Goal: Navigation & Orientation: Understand site structure

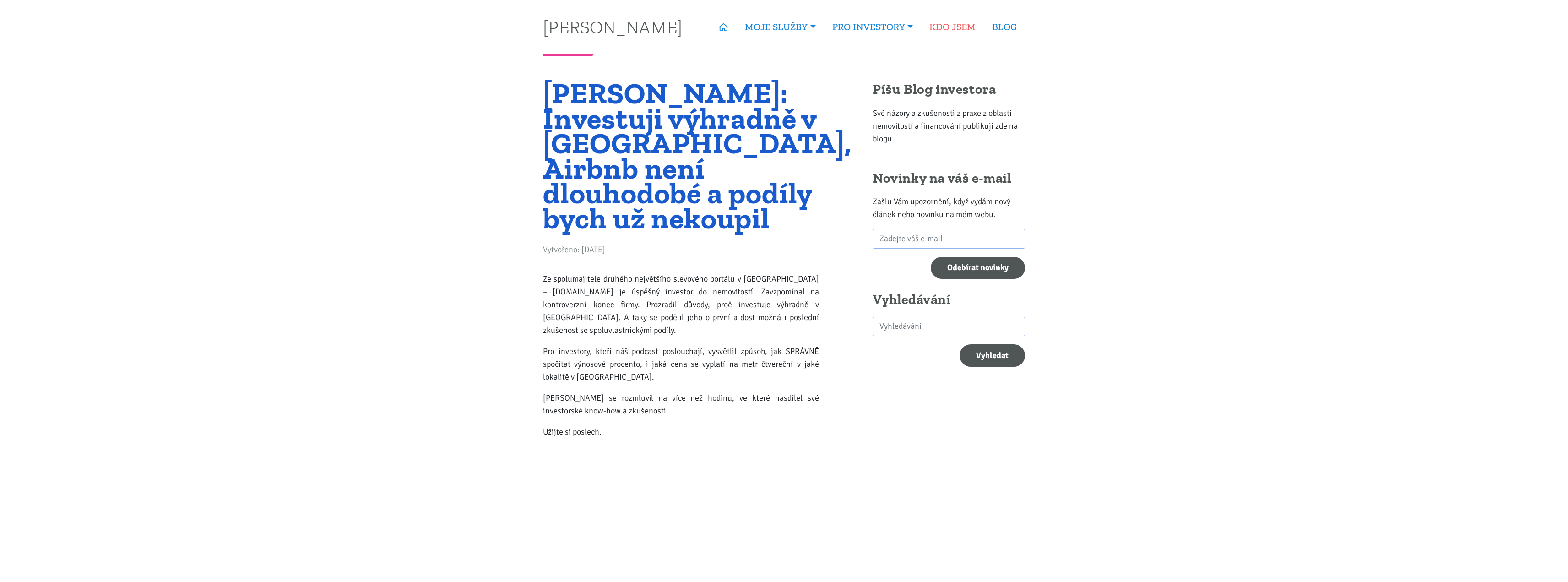
click at [950, 27] on link "KDO JSEM" at bounding box center [952, 27] width 63 height 21
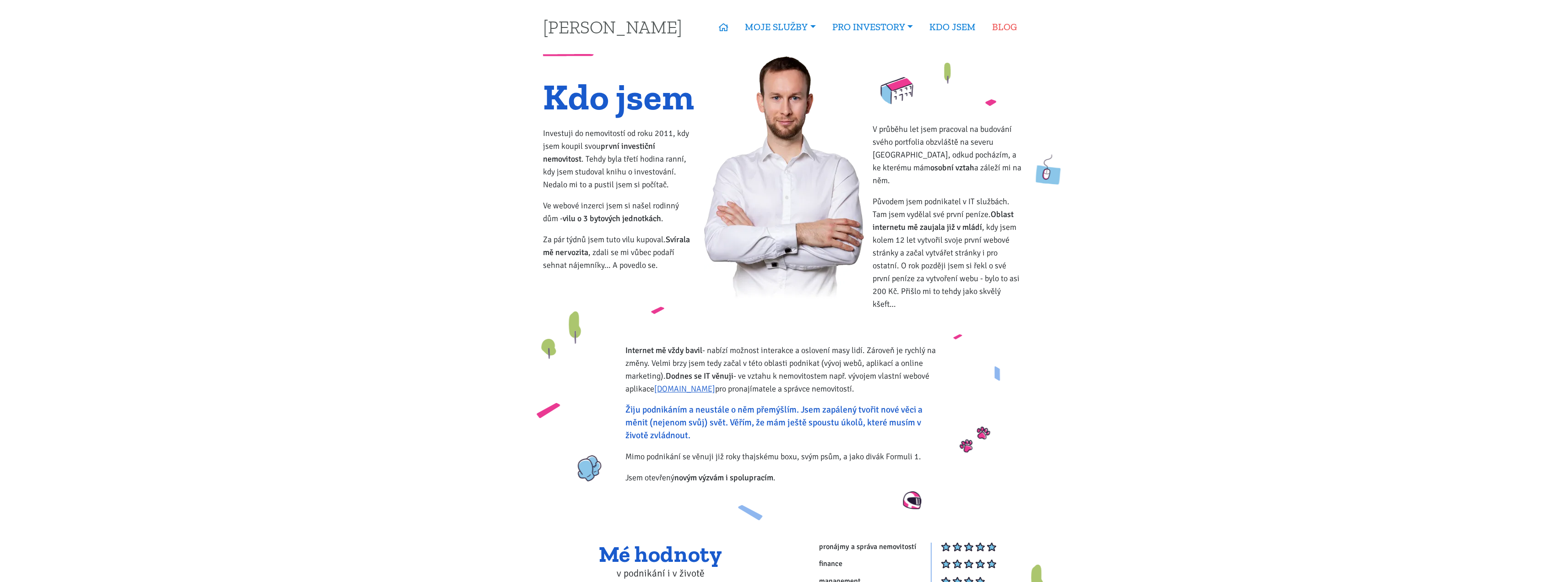
click at [1013, 30] on link "BLOG" at bounding box center [1004, 27] width 41 height 21
